Goal: Find specific page/section: Find specific page/section

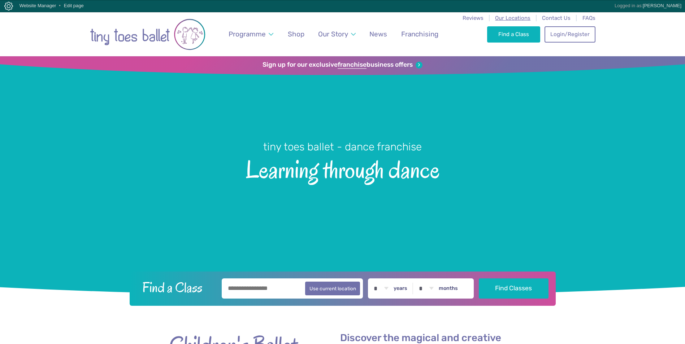
click at [508, 17] on span "Our Locations" at bounding box center [512, 18] width 35 height 6
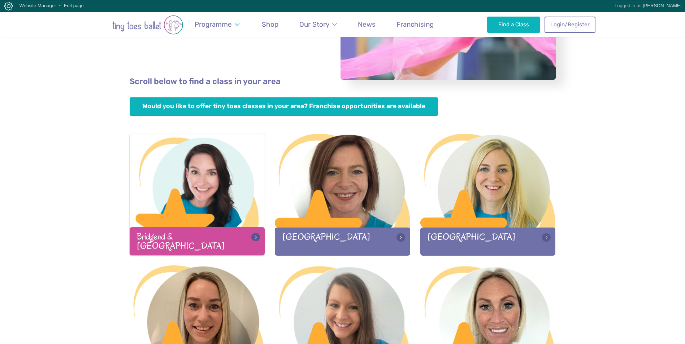
scroll to position [144, 0]
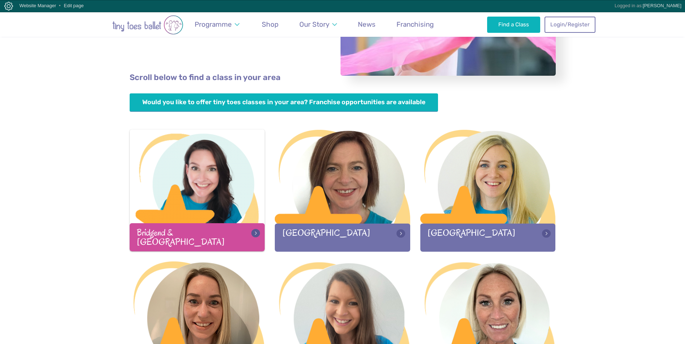
click at [165, 178] on div at bounding box center [197, 177] width 135 height 95
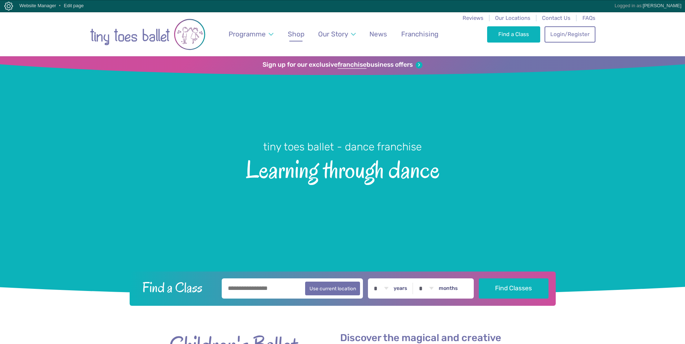
click at [297, 34] on span "Shop" at bounding box center [296, 34] width 17 height 8
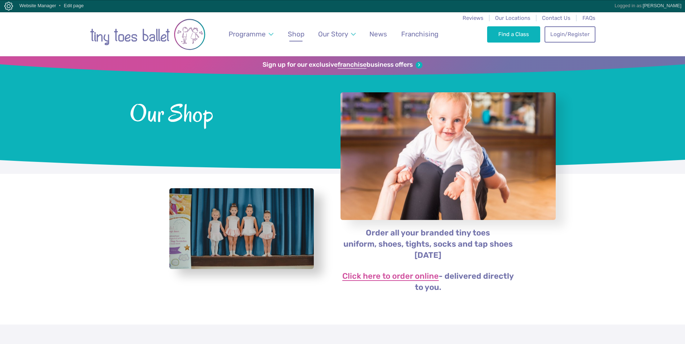
click at [410, 278] on link "Click here to order online" at bounding box center [390, 277] width 96 height 9
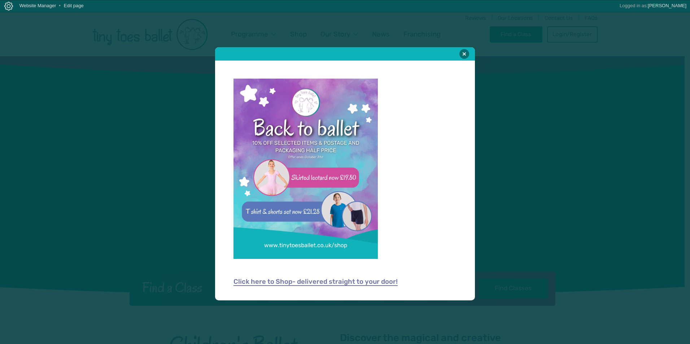
click at [299, 283] on link "Click here to Shop- delivered straight to your door!" at bounding box center [316, 282] width 164 height 7
